Goal: Task Accomplishment & Management: Manage account settings

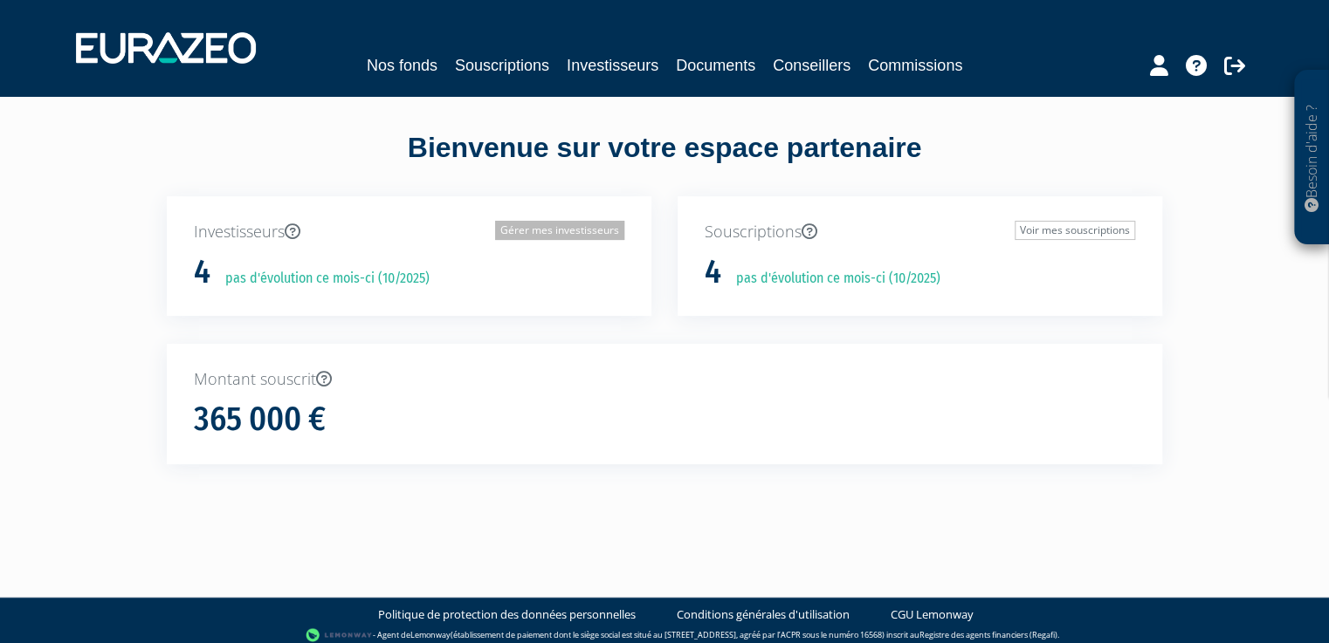
click at [571, 229] on link "Gérer mes investisseurs" at bounding box center [559, 230] width 129 height 19
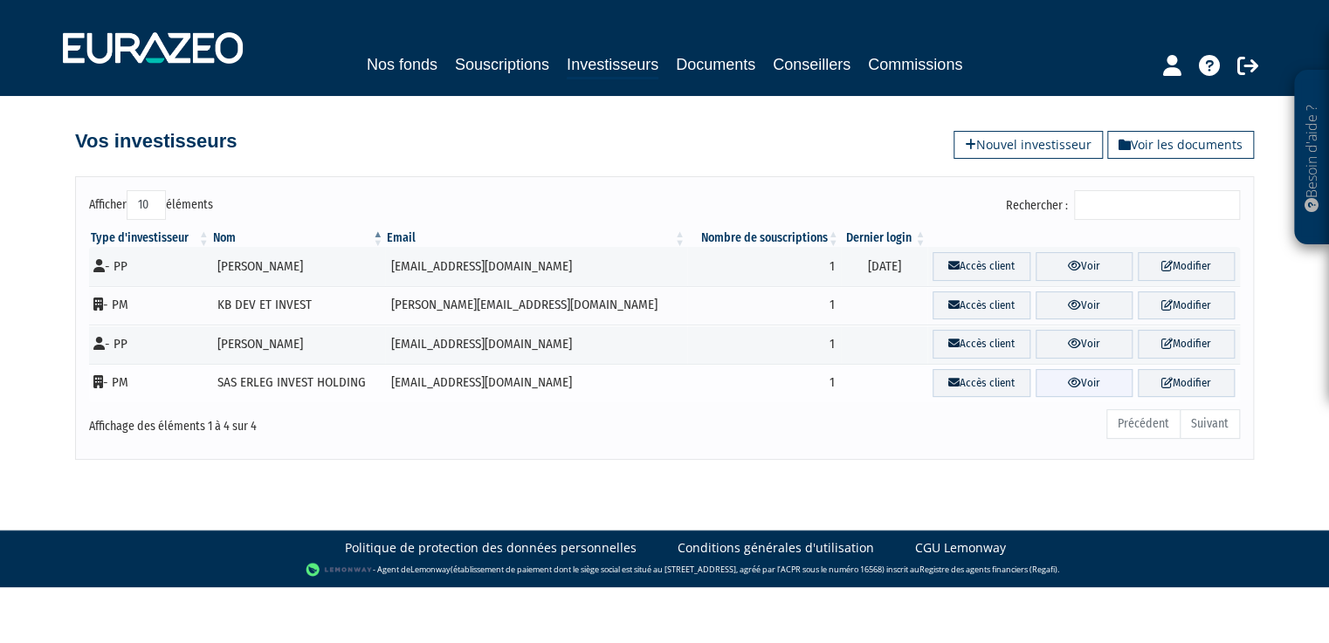
click at [1063, 386] on link "Voir" at bounding box center [1084, 383] width 97 height 29
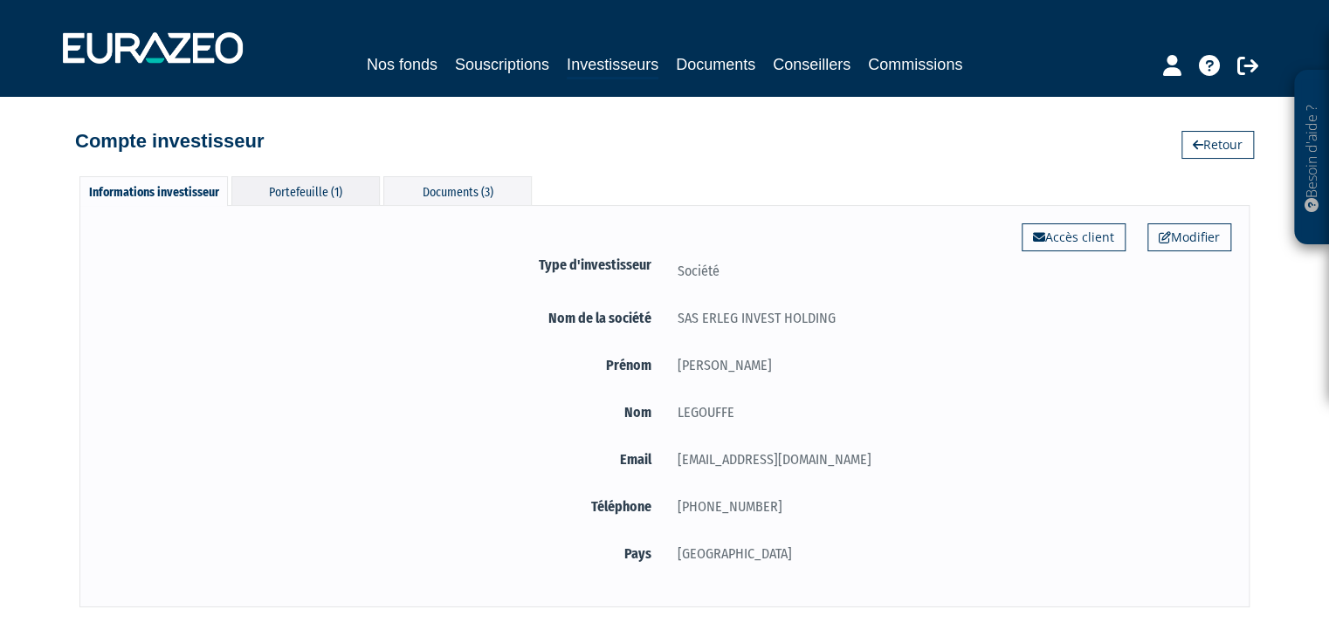
click at [315, 196] on div "Portefeuille (1)" at bounding box center [305, 190] width 148 height 29
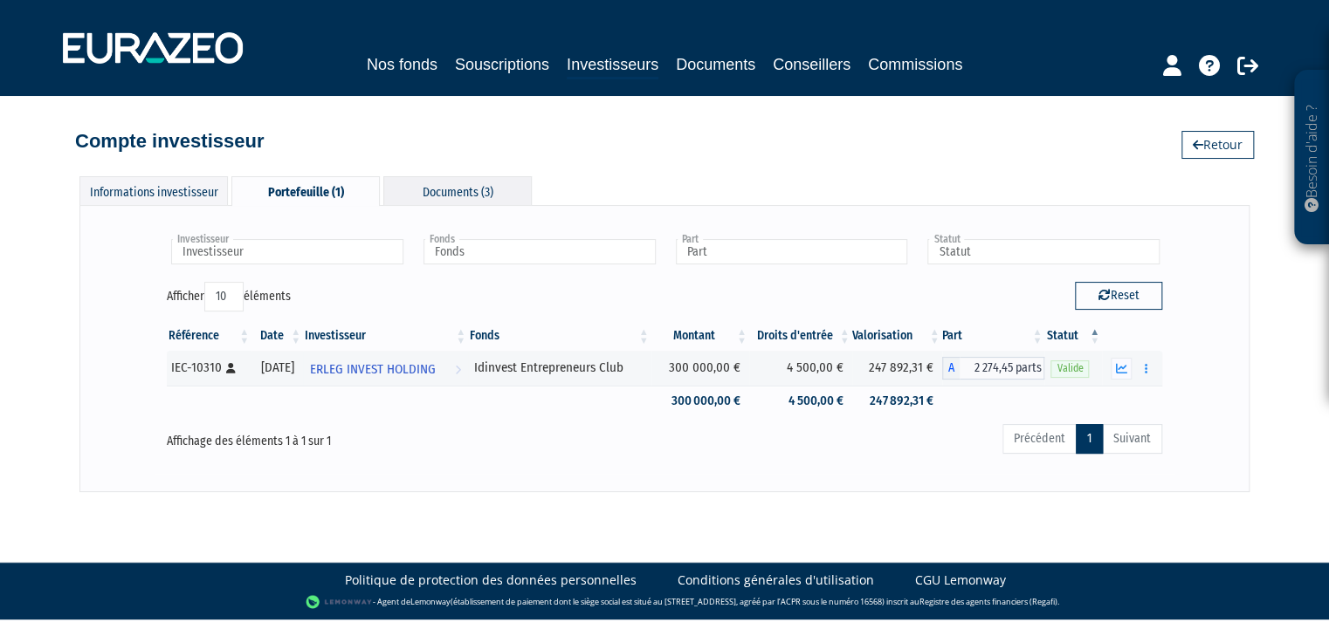
click at [456, 182] on div "Documents (3)" at bounding box center [457, 190] width 148 height 29
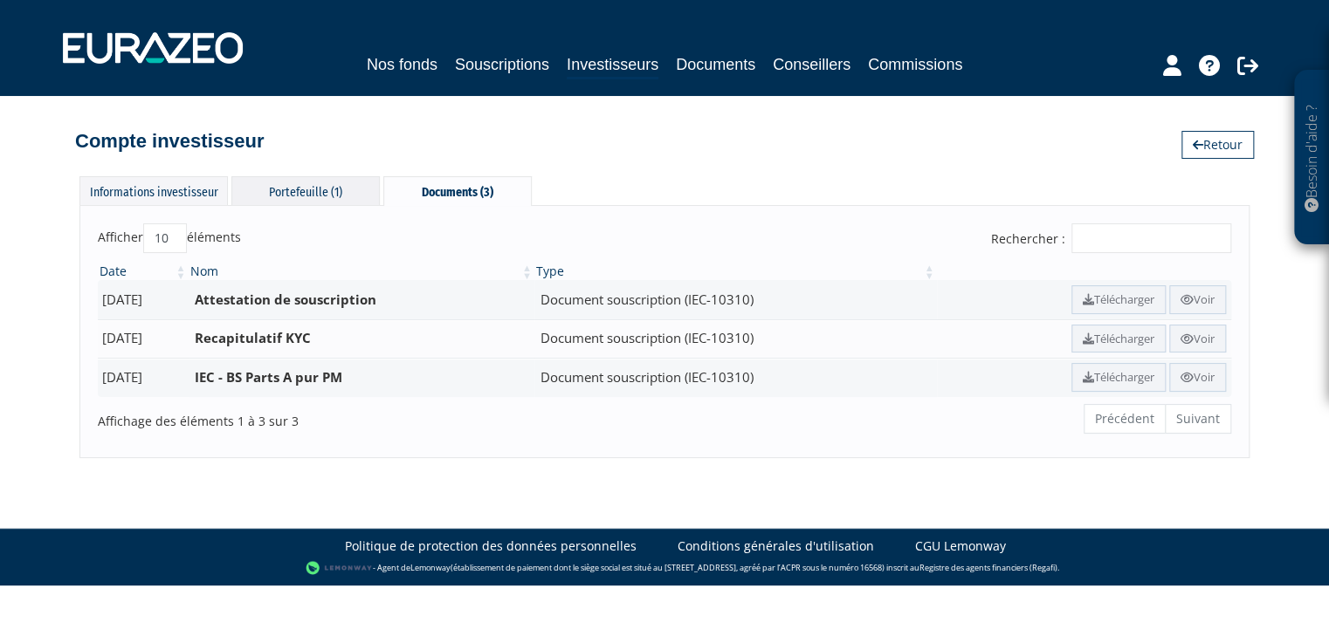
click at [349, 194] on div "Portefeuille (1)" at bounding box center [305, 190] width 148 height 29
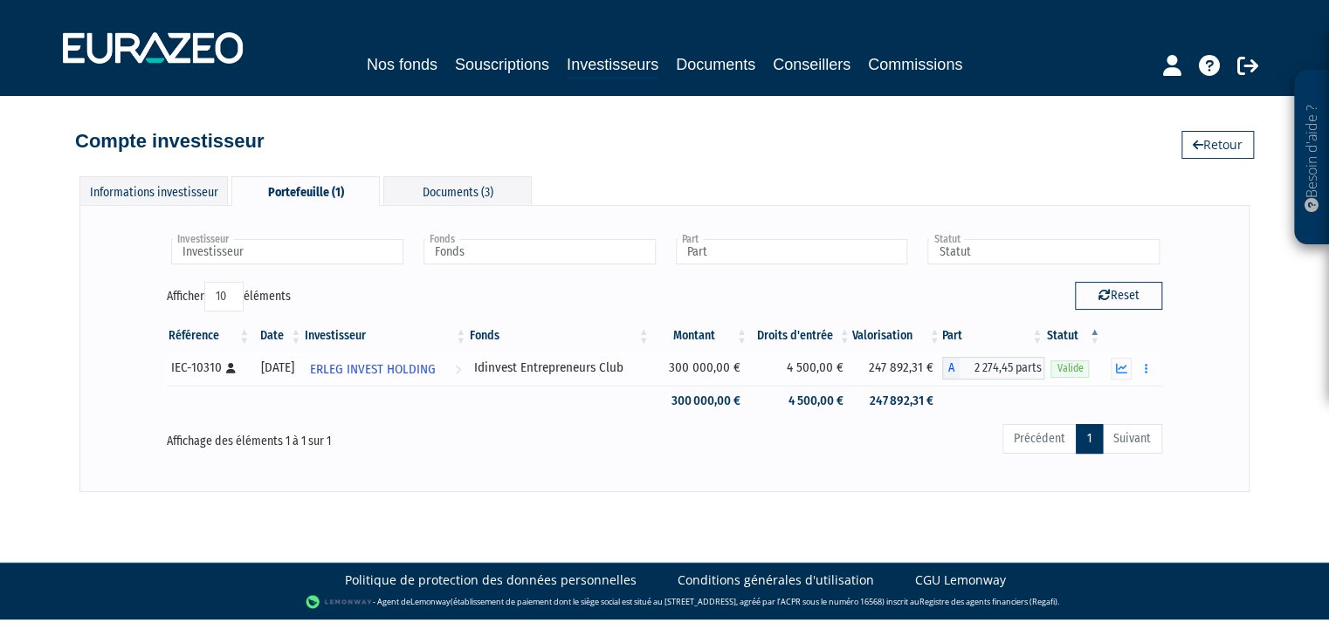
click at [1110, 370] on div "Documents Rachat libre" at bounding box center [1132, 369] width 48 height 22
click at [1120, 370] on icon "button" at bounding box center [1121, 368] width 11 height 11
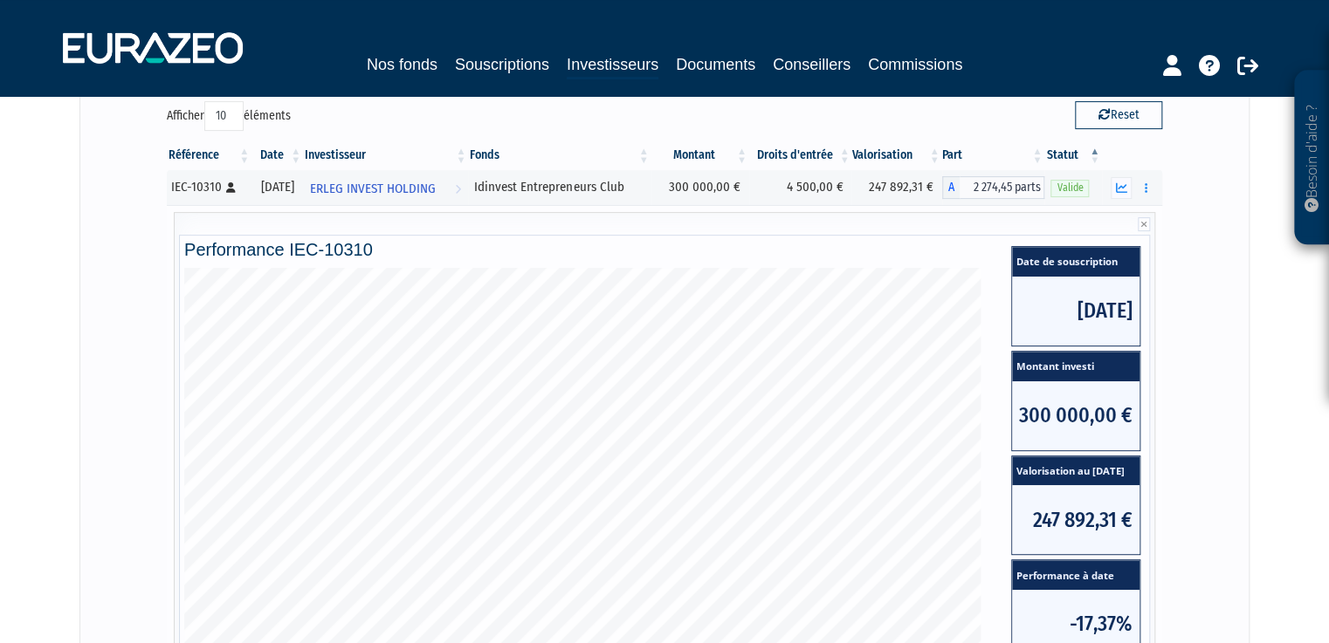
scroll to position [184, 0]
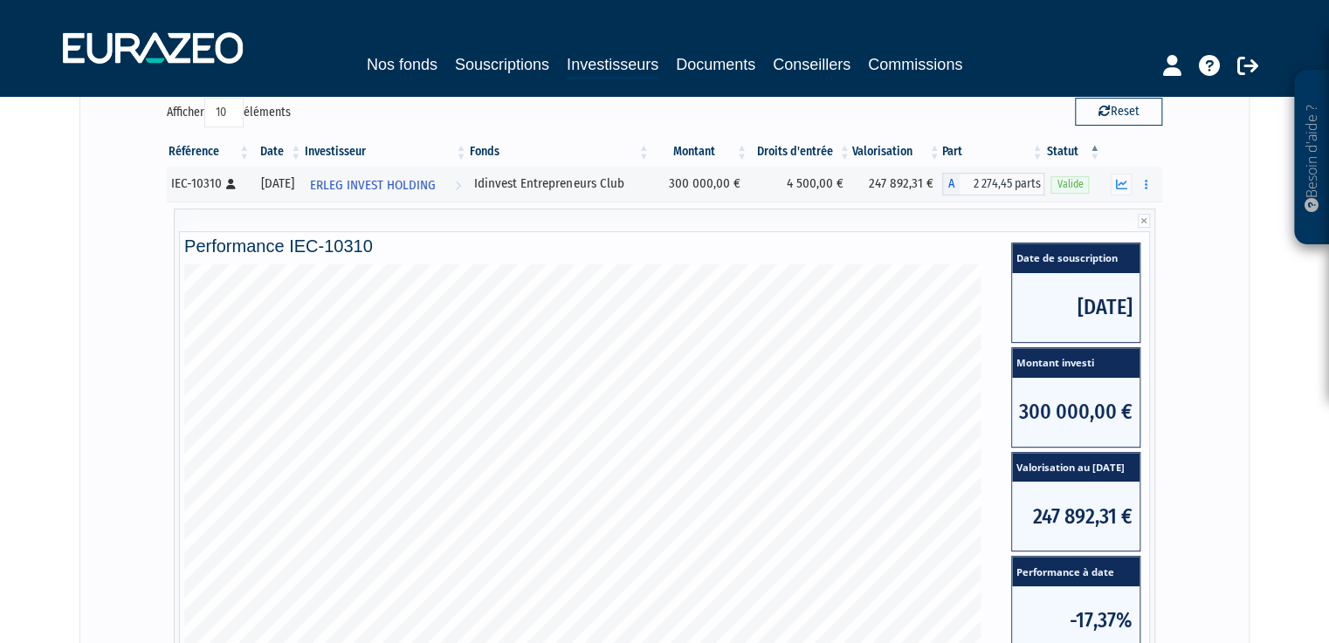
click at [93, 343] on div "Investisseur ERLEG INVEST HOLDING Investisseur Fonds Idinvest Entrepreneurs Clu…" at bounding box center [664, 435] width 1170 height 829
